Goal: Check status: Check status

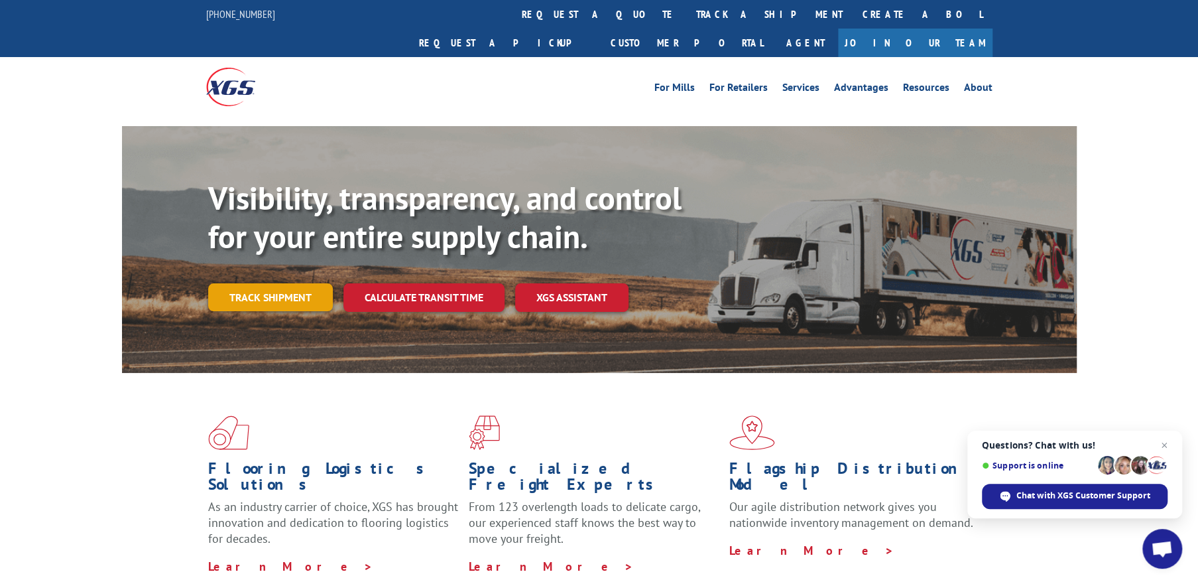
click at [257, 283] on link "Track shipment" at bounding box center [270, 297] width 125 height 28
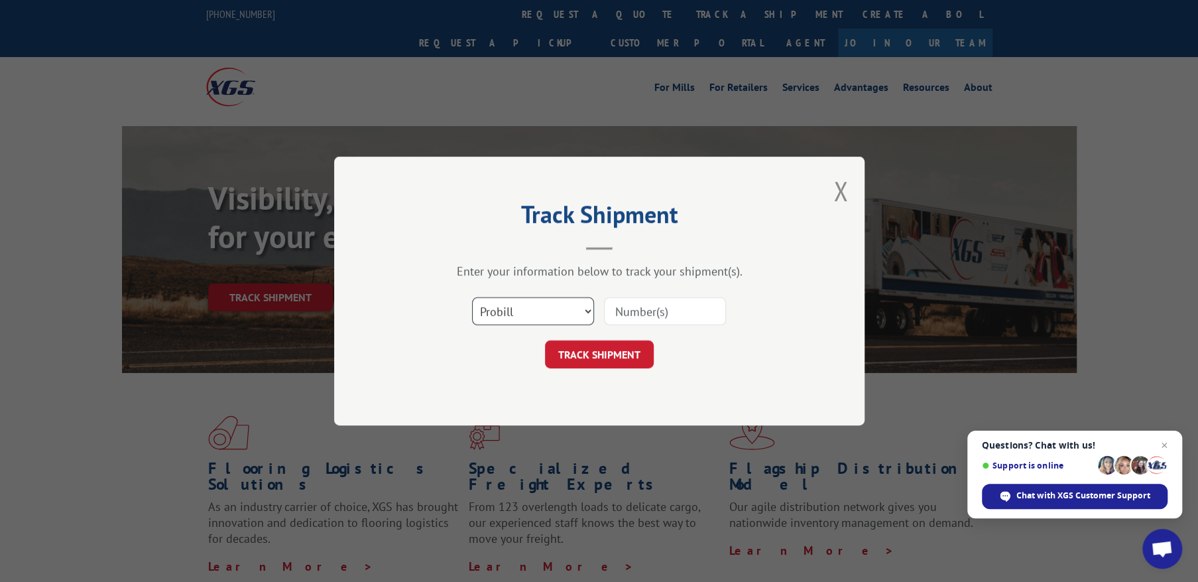
click at [529, 305] on select "Select category... Probill BOL PO" at bounding box center [533, 311] width 122 height 28
click at [472, 297] on select "Select category... Probill BOL PO" at bounding box center [533, 311] width 122 height 28
click at [627, 315] on input at bounding box center [665, 311] width 122 height 28
type input "17521167"
click at [611, 356] on button "TRACK SHIPMENT" at bounding box center [599, 354] width 109 height 28
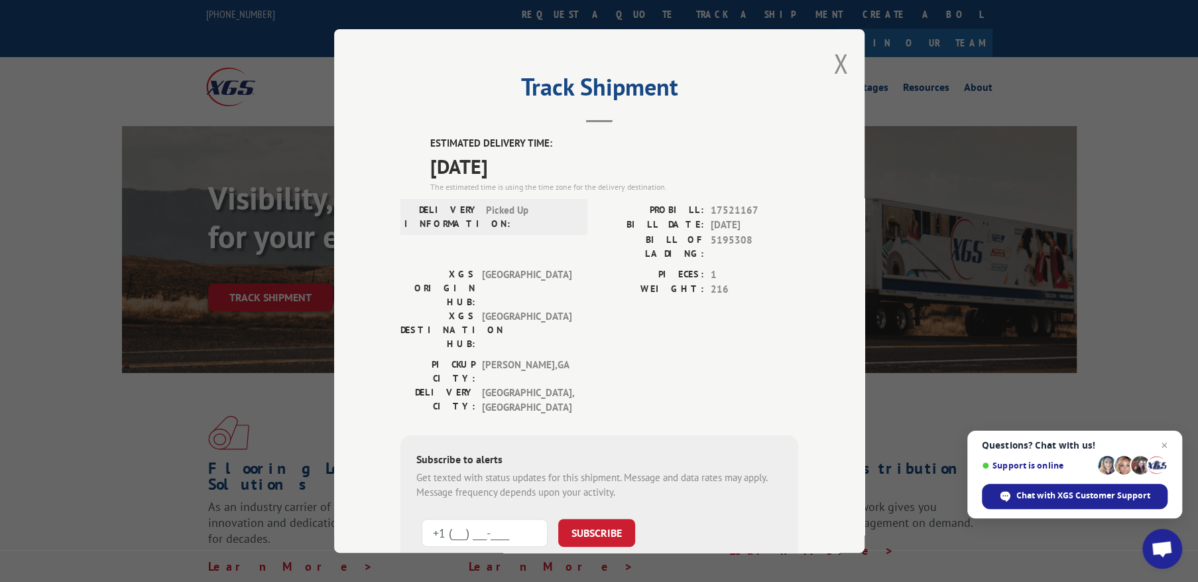
click at [499, 518] on input "+1 (___) ___-____" at bounding box center [485, 532] width 126 height 28
type input "[PHONE_NUMBER]"
click at [588, 518] on button "SUBSCRIBE" at bounding box center [596, 532] width 77 height 28
click at [838, 65] on button "Close modal" at bounding box center [841, 63] width 15 height 35
